Goal: Use online tool/utility: Utilize a website feature to perform a specific function

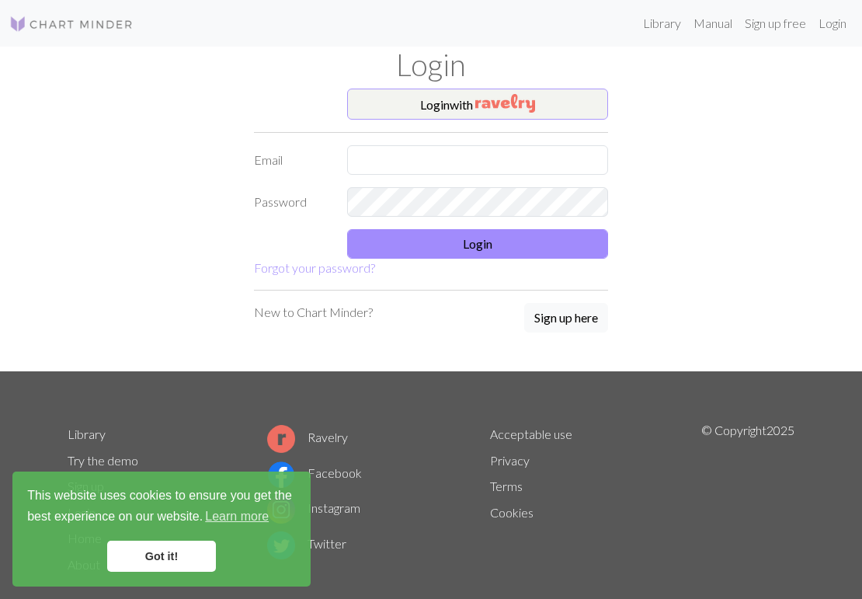
click at [426, 108] on button "Login with" at bounding box center [477, 103] width 261 height 31
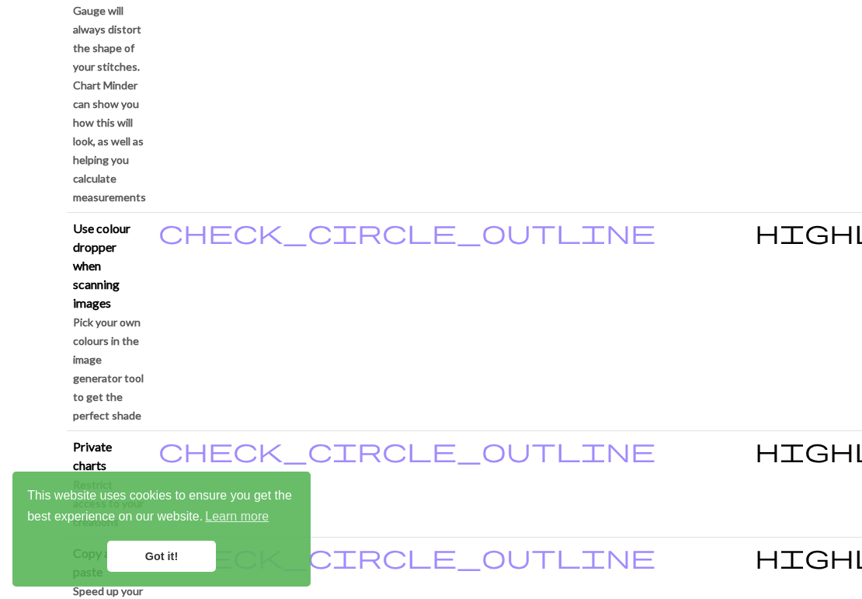
scroll to position [1591, 0]
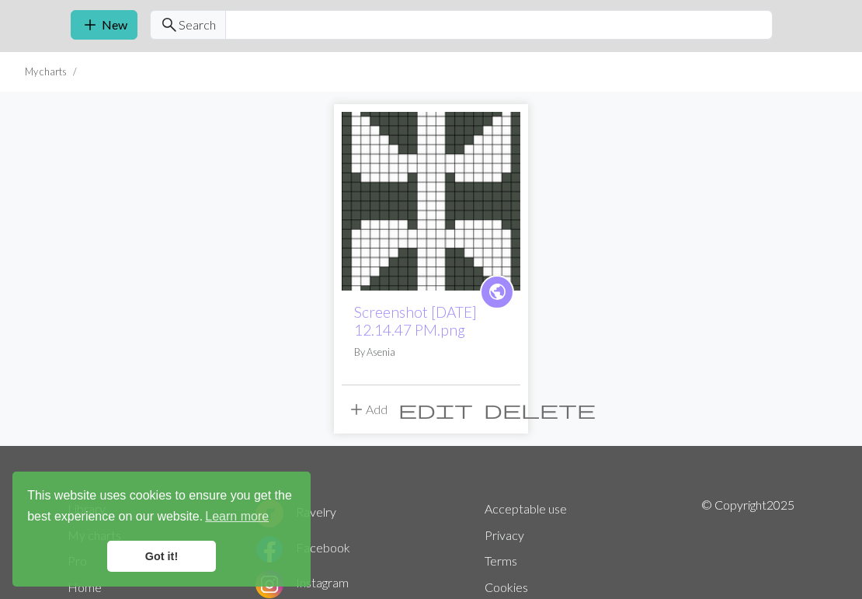
scroll to position [51, 0]
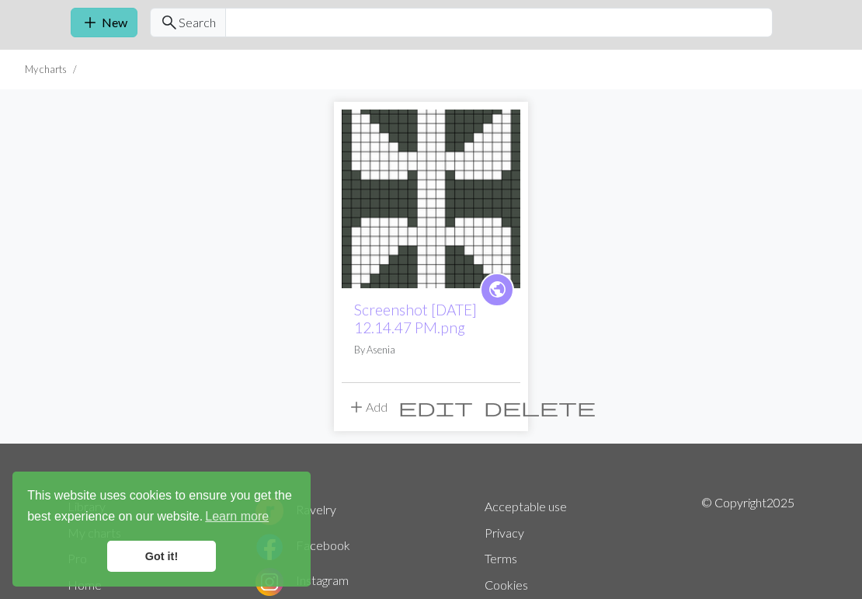
click at [100, 21] on button "add New" at bounding box center [104, 22] width 67 height 29
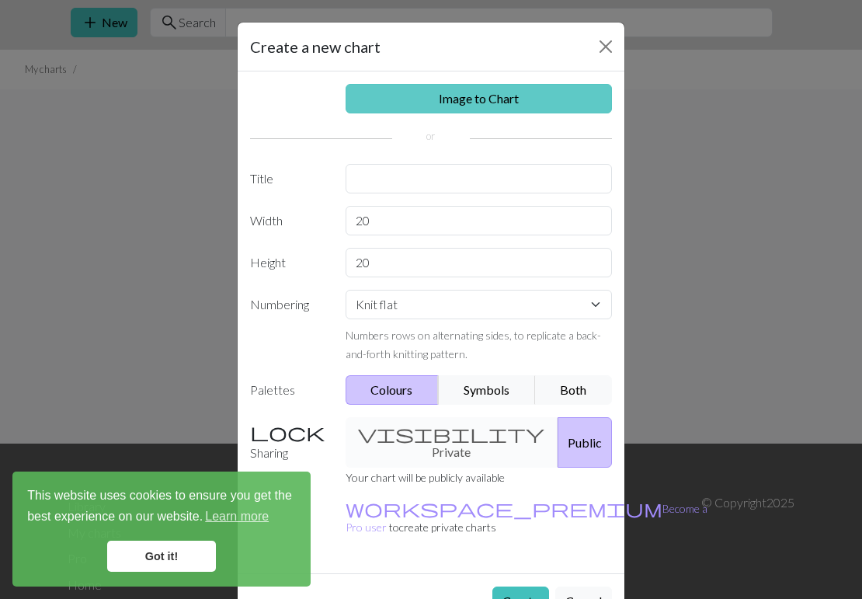
click at [491, 92] on link "Image to Chart" at bounding box center [478, 98] width 267 height 29
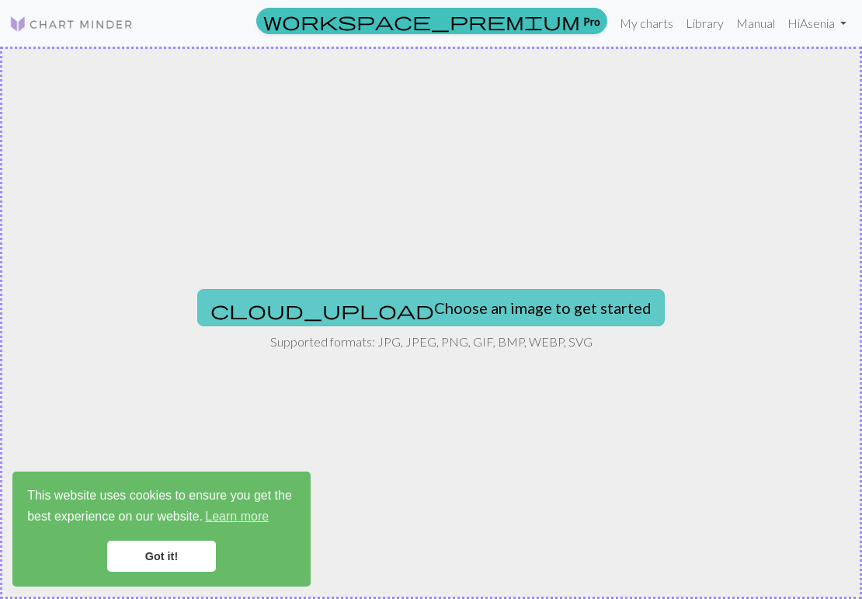
click at [416, 304] on button "cloud_upload Choose an image to get started" at bounding box center [430, 307] width 467 height 37
type input "C:\fakepath\Screenshot [DATE] 7.14.17 PM.png"
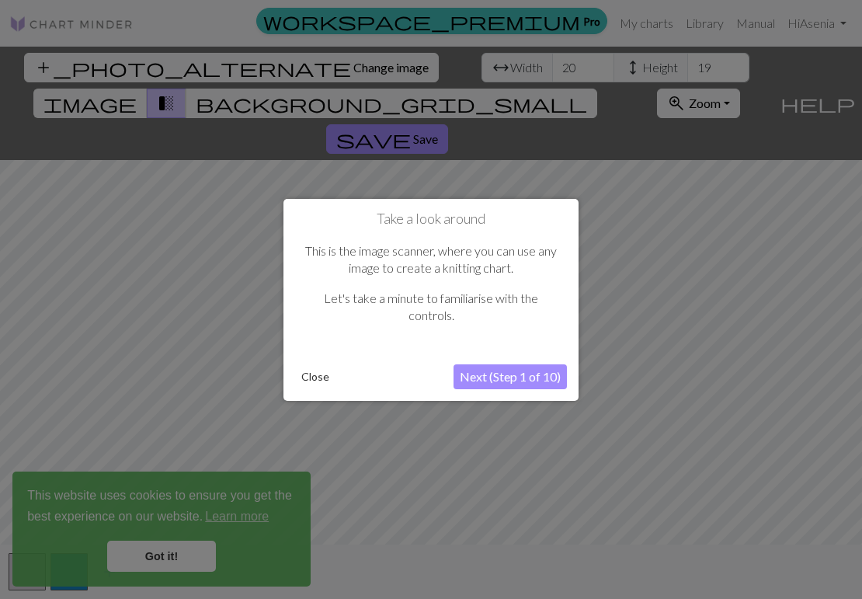
click at [496, 373] on button "Next (Step 1 of 10)" at bounding box center [509, 376] width 113 height 25
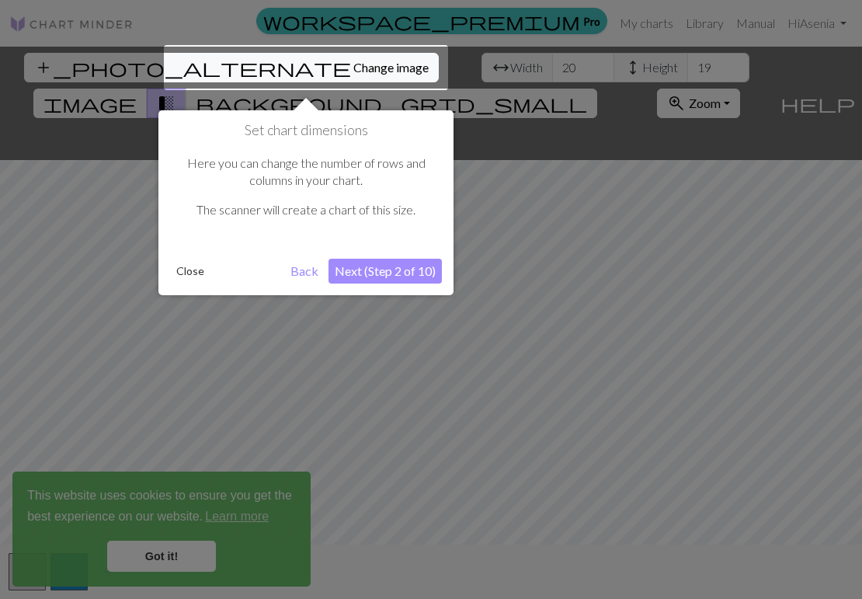
click at [386, 269] on button "Next (Step 2 of 10)" at bounding box center [384, 271] width 113 height 25
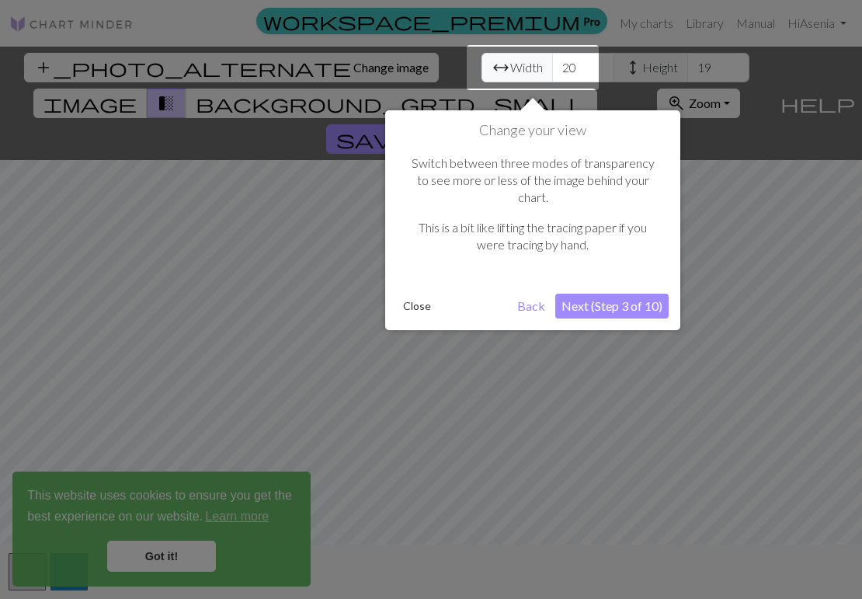
click at [594, 293] on button "Next (Step 3 of 10)" at bounding box center [611, 305] width 113 height 25
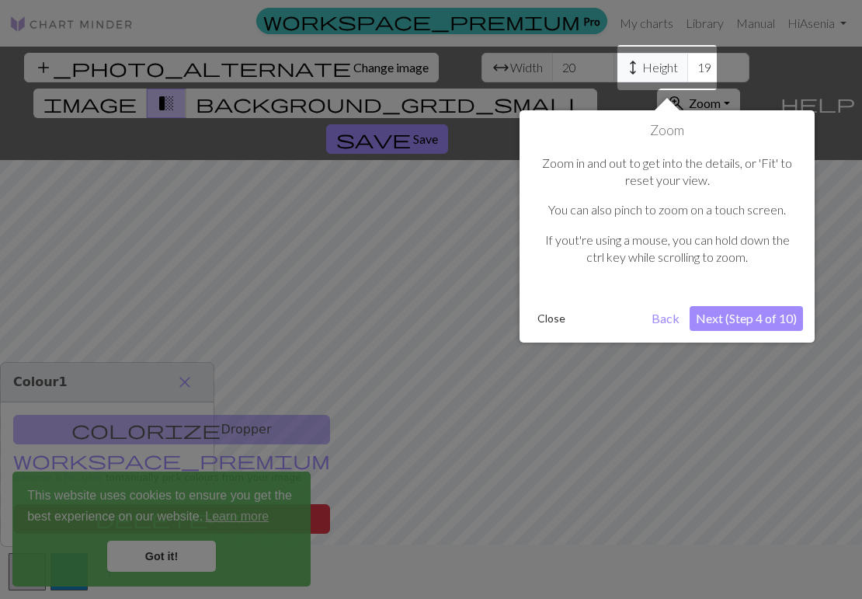
click at [741, 321] on button "Next (Step 4 of 10)" at bounding box center [745, 318] width 113 height 25
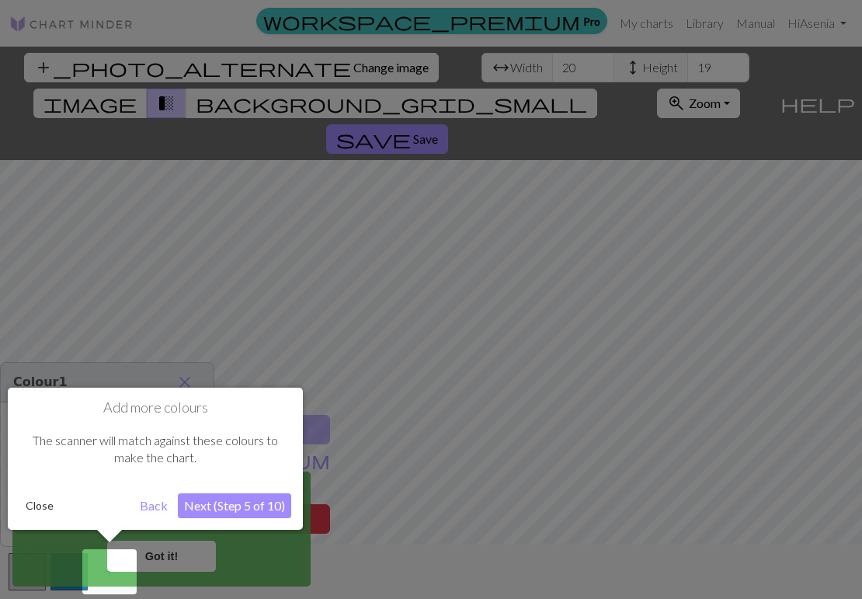
click at [34, 508] on button "Close" at bounding box center [39, 505] width 40 height 23
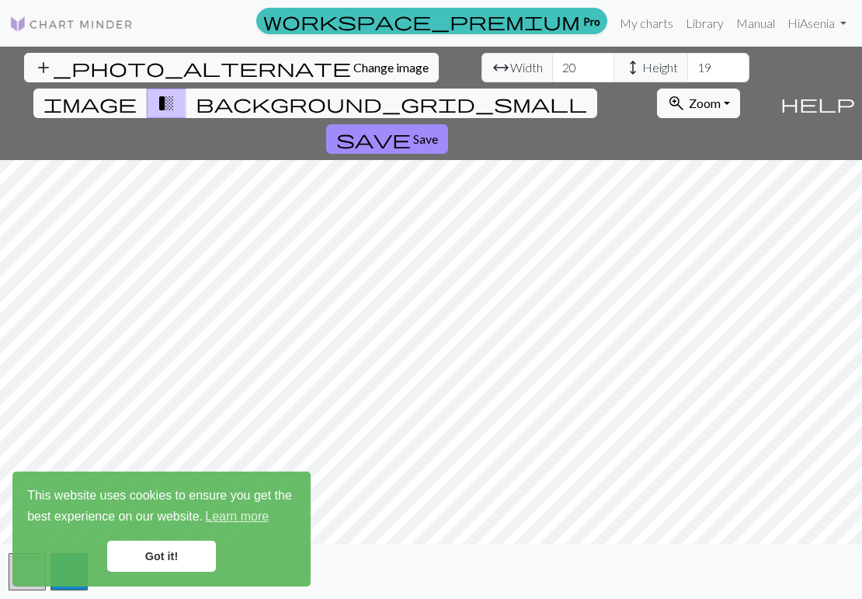
click at [169, 554] on link "Got it!" at bounding box center [161, 555] width 109 height 31
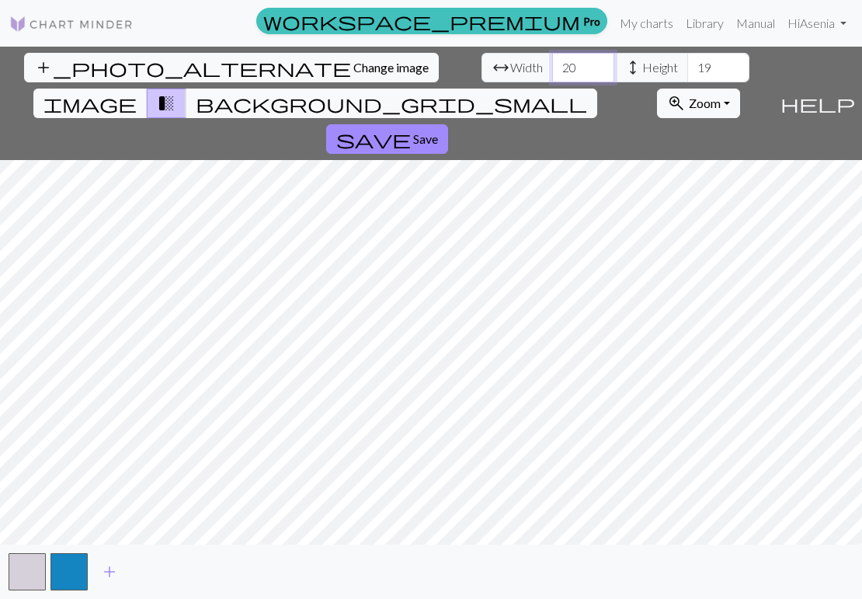
click at [552, 72] on input "20" at bounding box center [583, 67] width 62 height 29
type input "2"
type input "90"
click at [687, 65] on input "19" at bounding box center [718, 67] width 62 height 29
drag, startPoint x: 406, startPoint y: 71, endPoint x: 343, endPoint y: 71, distance: 62.9
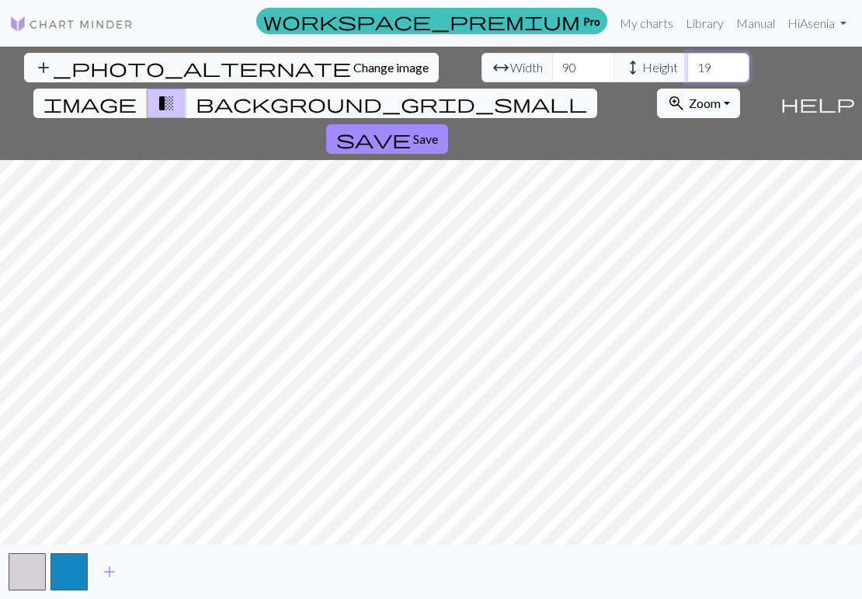
click at [481, 71] on div "arrow_range Width 90 height Height 19" at bounding box center [615, 67] width 268 height 29
type input "90"
click at [30, 575] on button "button" at bounding box center [27, 571] width 37 height 37
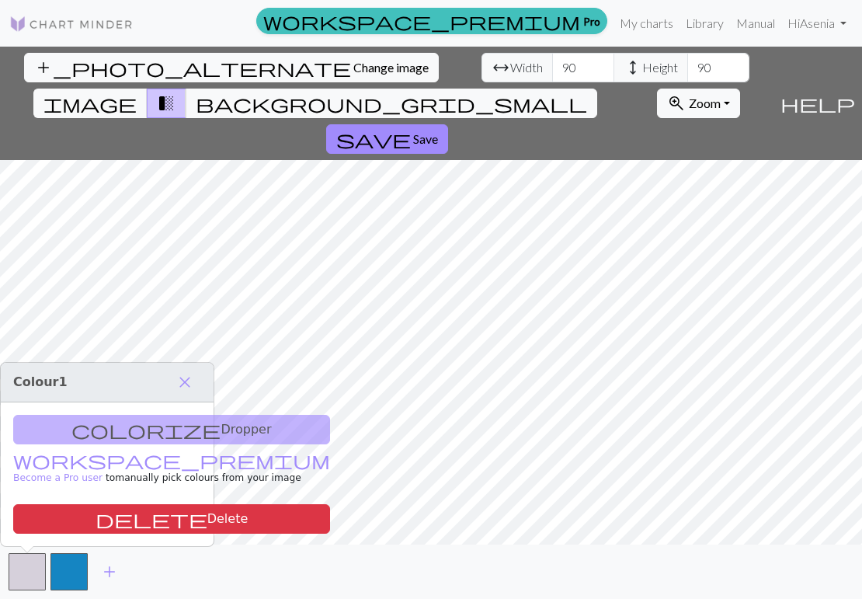
click at [76, 428] on div "colorize Dropper workspace_premium Become a Pro user to manually pick colours f…" at bounding box center [107, 474] width 213 height 144
click at [186, 380] on span "close" at bounding box center [184, 382] width 19 height 22
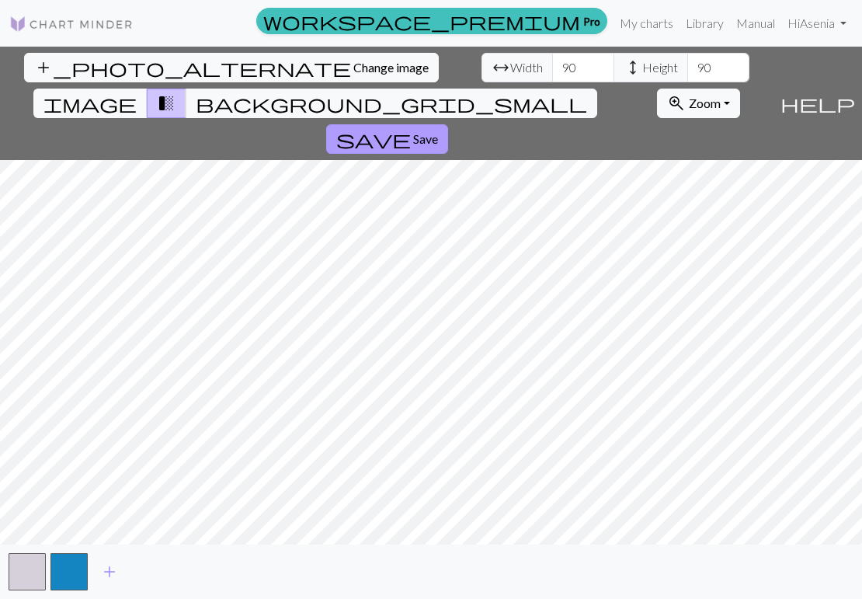
click at [438, 131] on span "Save" at bounding box center [425, 138] width 25 height 15
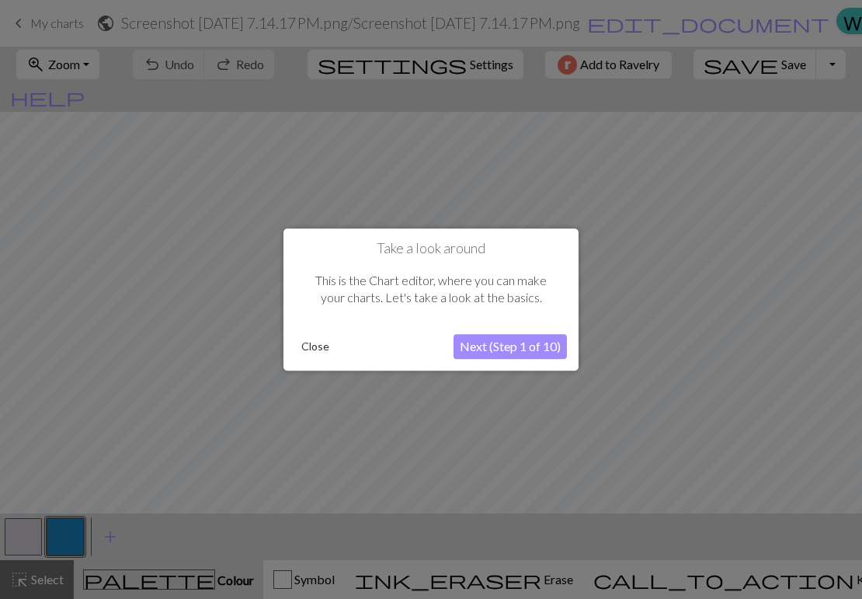
click at [498, 348] on button "Next (Step 1 of 10)" at bounding box center [509, 346] width 113 height 25
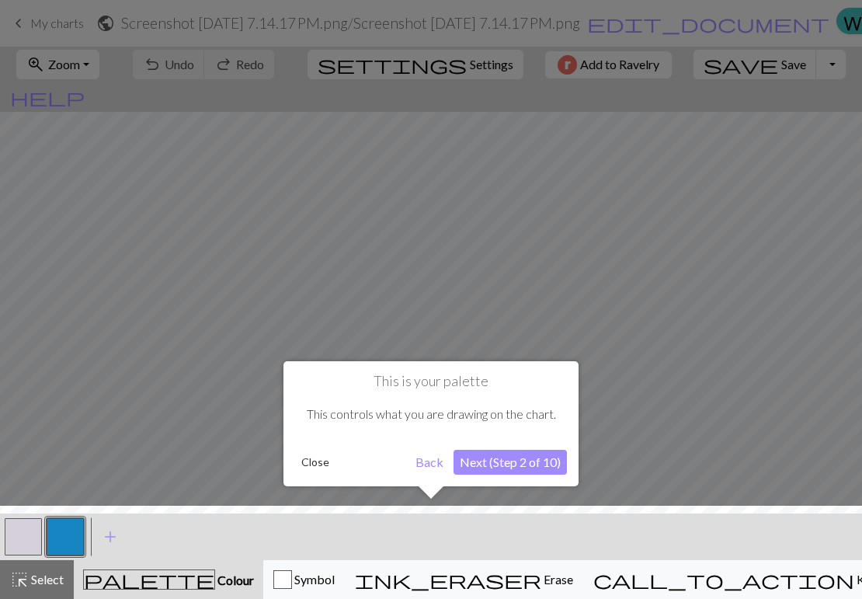
click at [492, 463] on button "Next (Step 2 of 10)" at bounding box center [509, 461] width 113 height 25
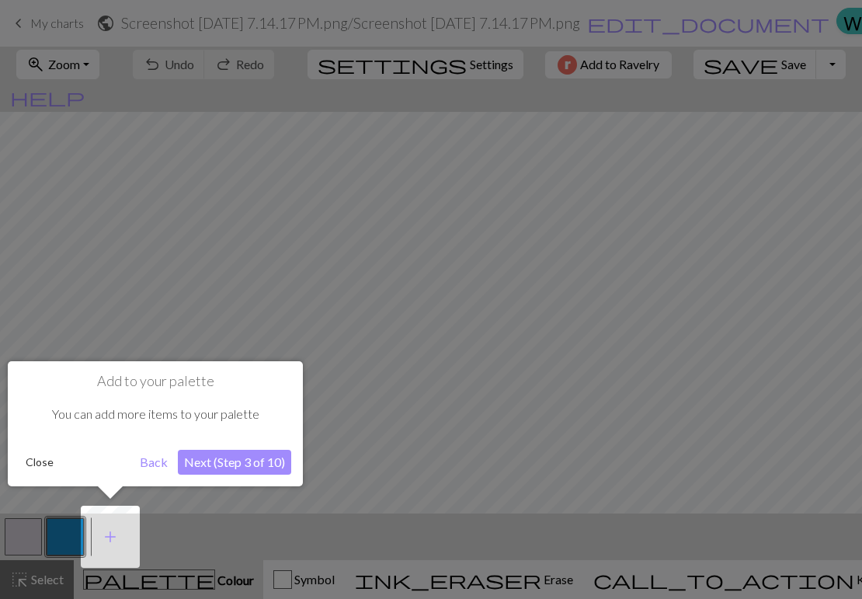
click at [202, 465] on button "Next (Step 3 of 10)" at bounding box center [234, 461] width 113 height 25
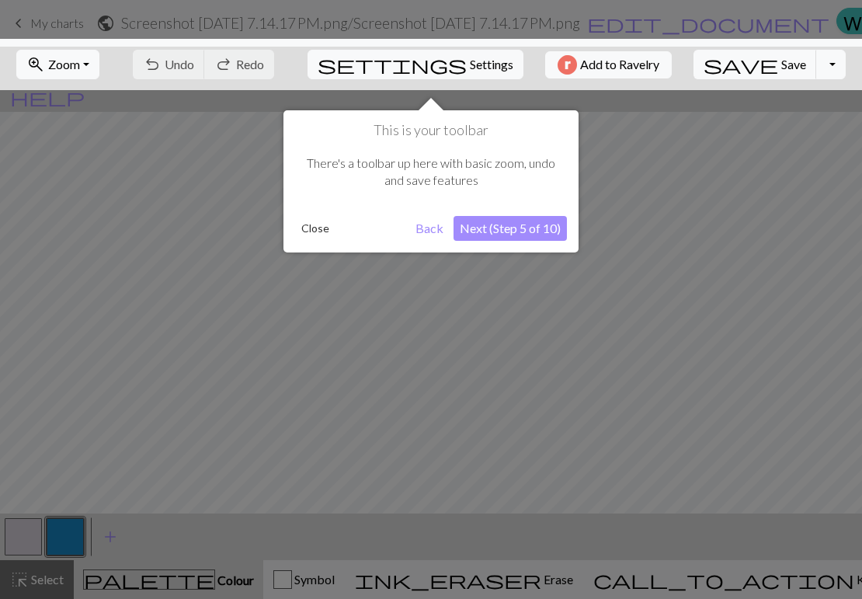
click at [546, 232] on button "Next (Step 5 of 10)" at bounding box center [509, 228] width 113 height 25
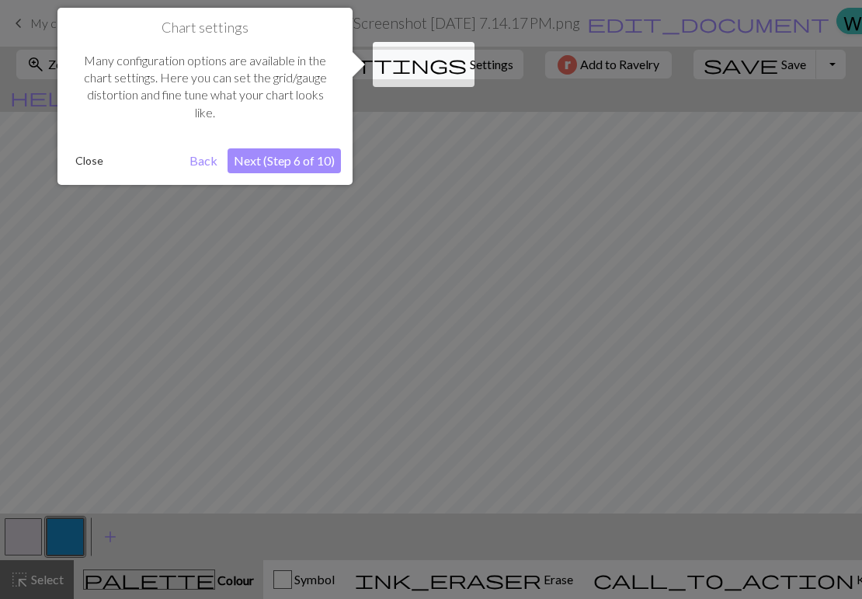
click at [313, 163] on button "Next (Step 6 of 10)" at bounding box center [283, 160] width 113 height 25
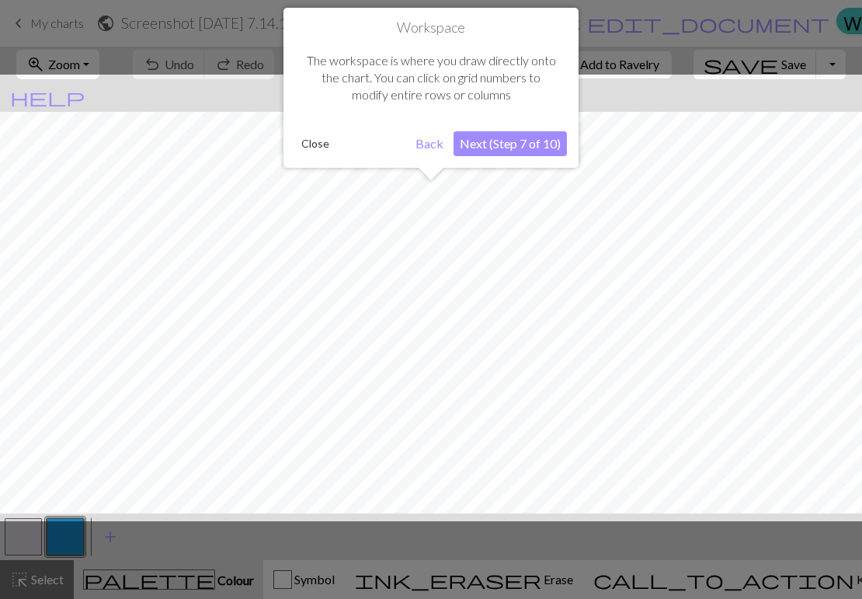
scroll to position [59, 0]
